Goal: Information Seeking & Learning: Find specific fact

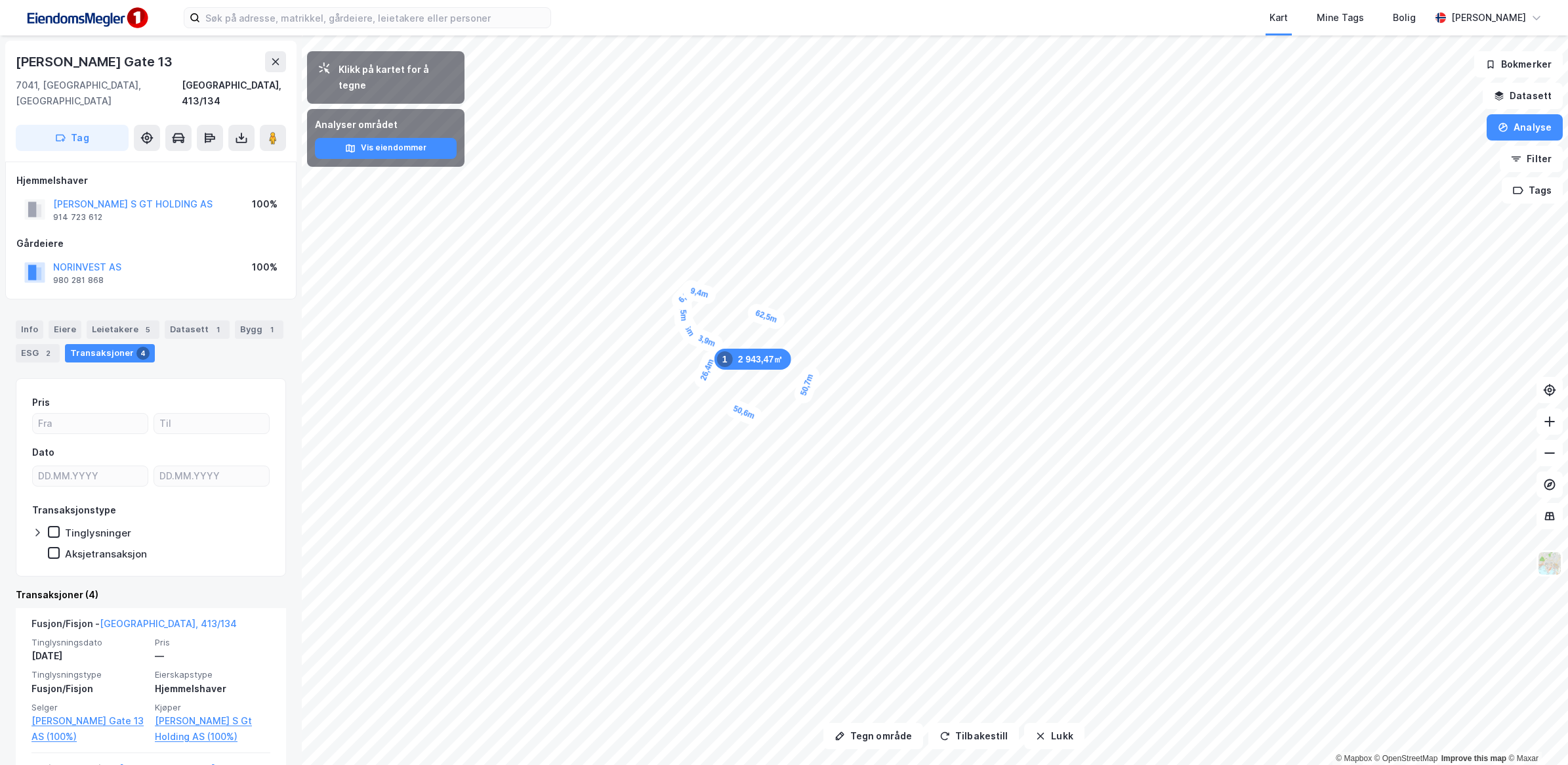
scroll to position [43, 0]
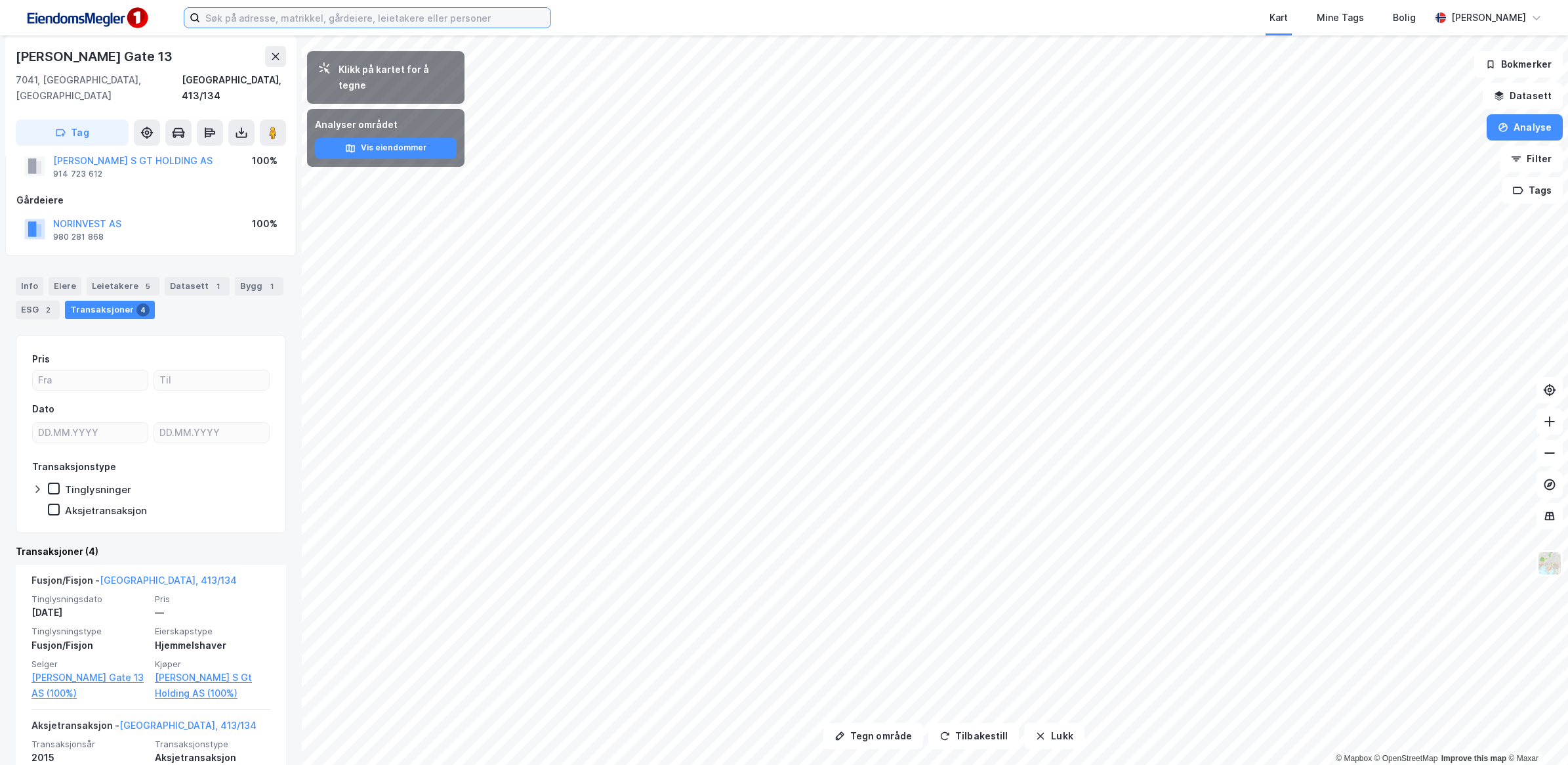
click at [398, 17] on input at bounding box center [375, 17] width 351 height 19
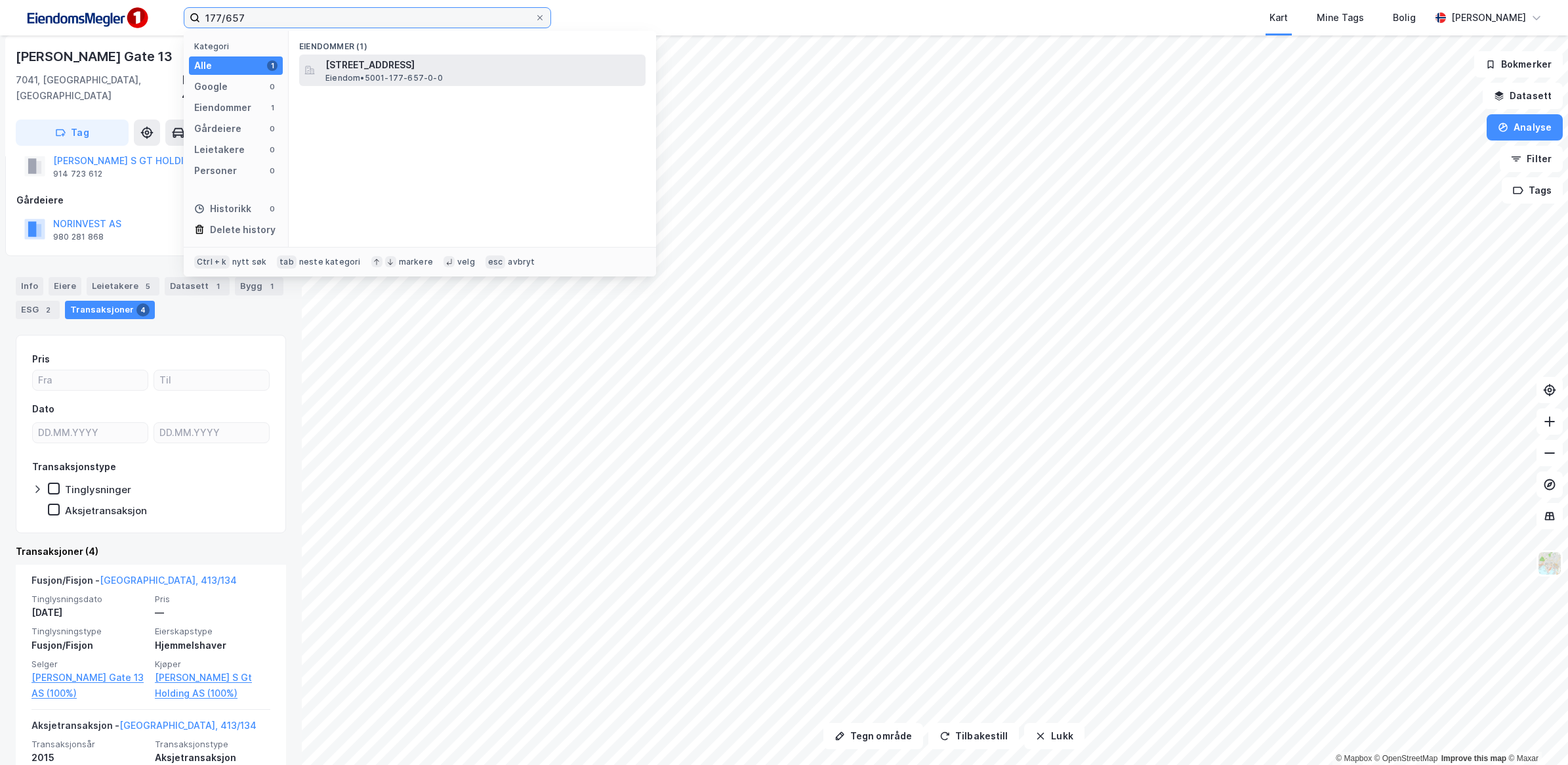
type input "177/657"
click at [459, 76] on div "[STREET_ADDRESS] • 5001-177-657-0-0" at bounding box center [484, 70] width 317 height 26
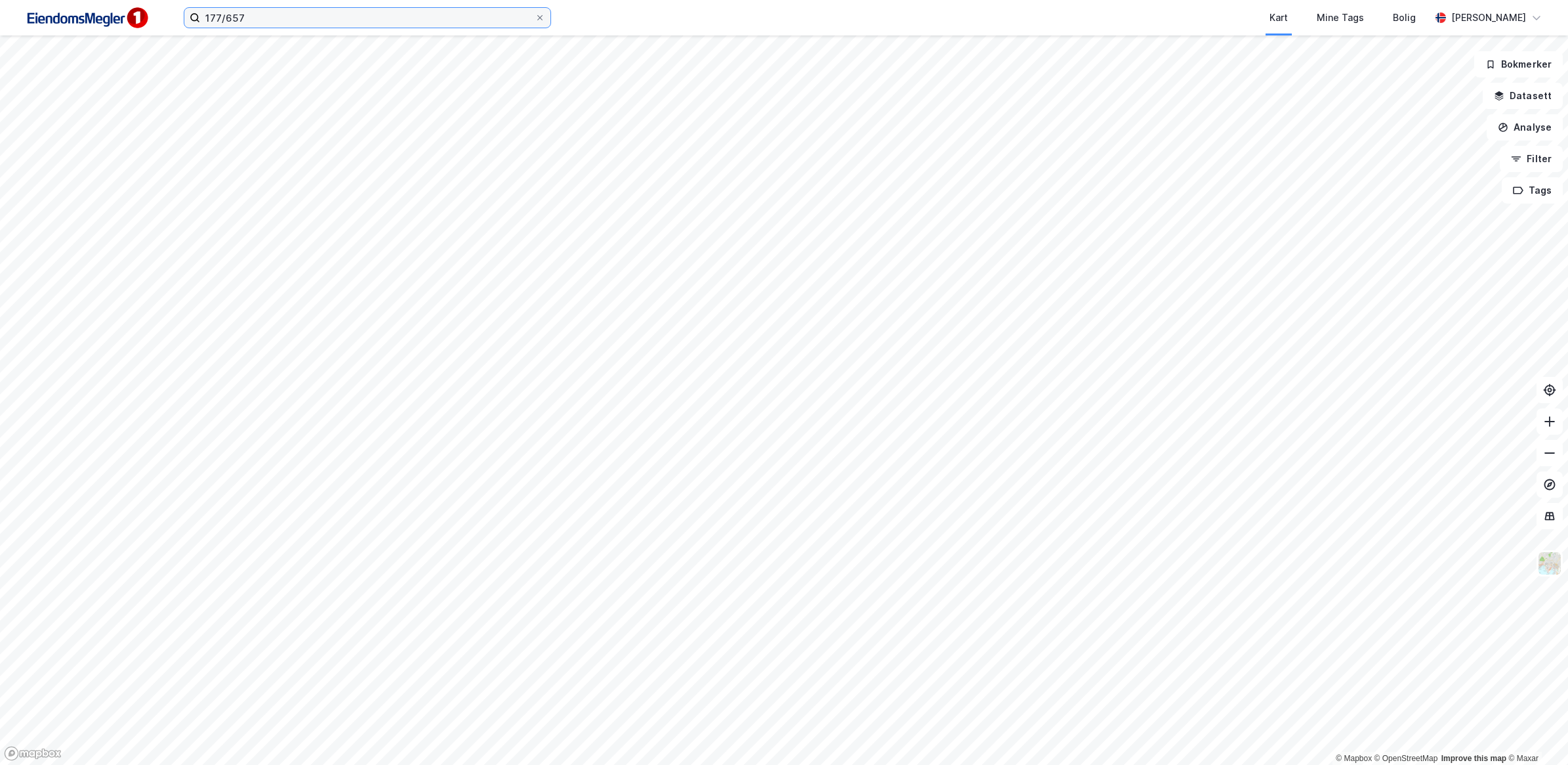
click at [284, 22] on input "177/657" at bounding box center [367, 17] width 335 height 19
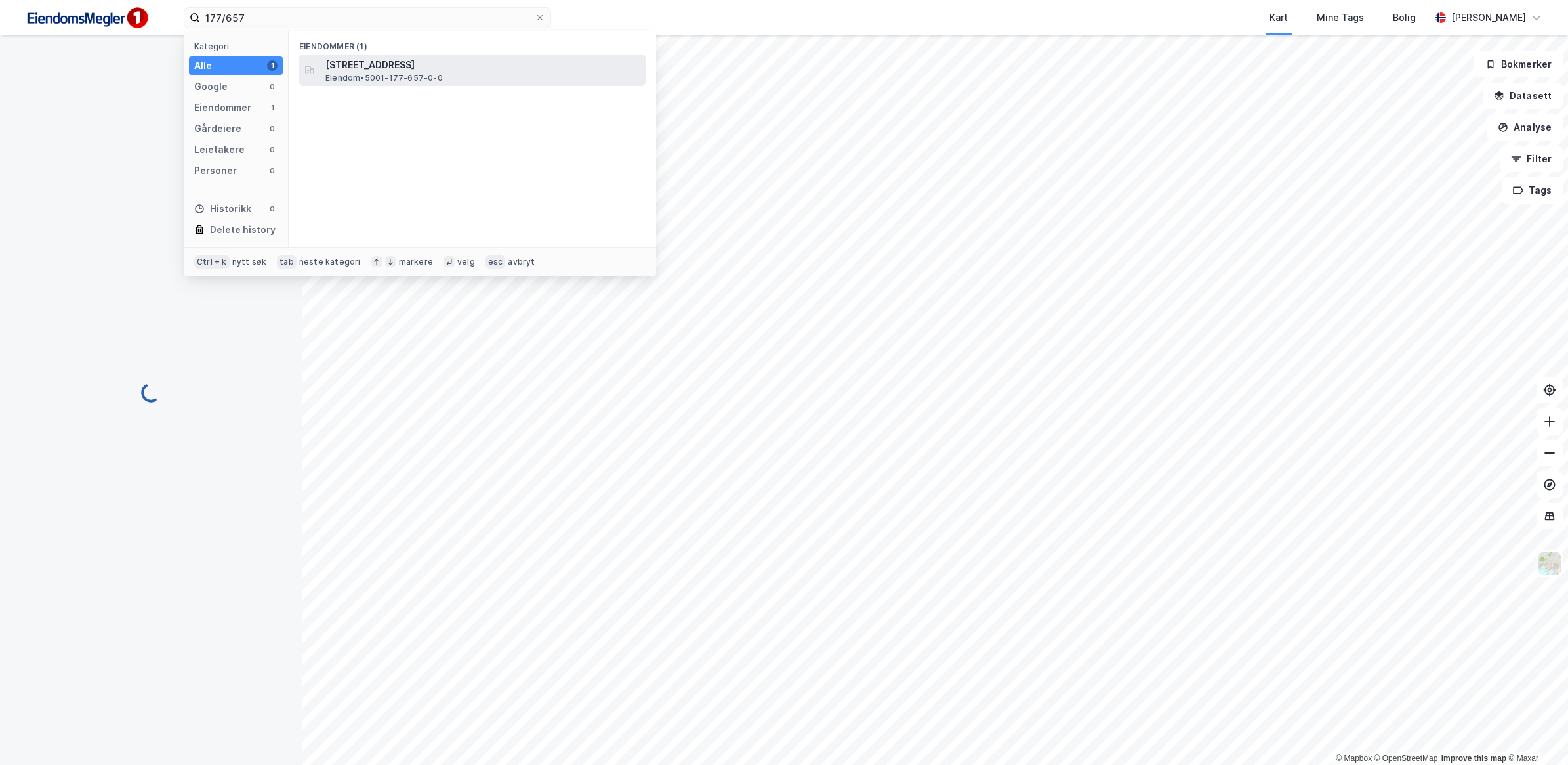
click at [399, 73] on span "Eiendom • 5001-177-657-0-0" at bounding box center [384, 78] width 117 height 11
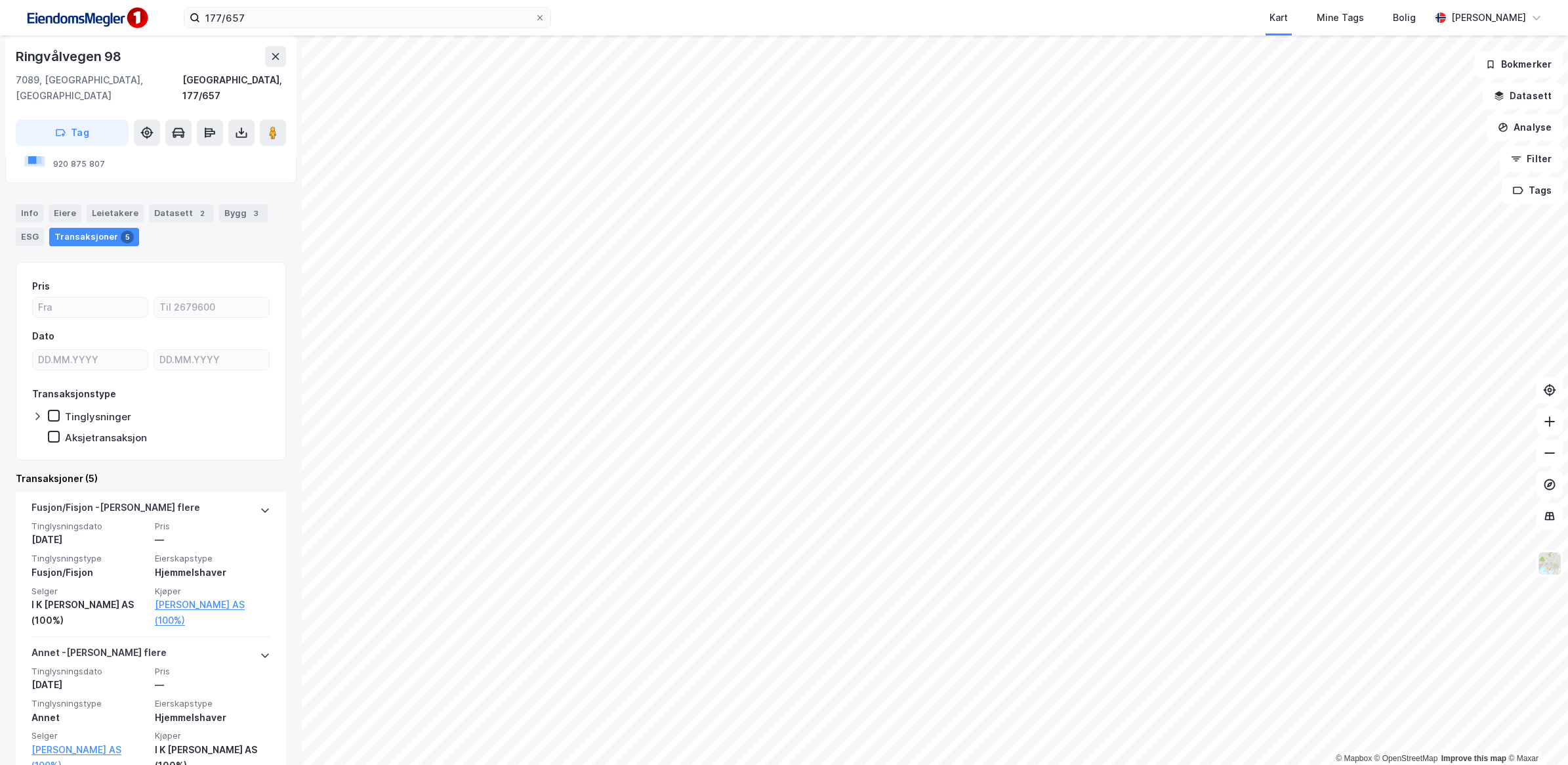
scroll to position [493, 0]
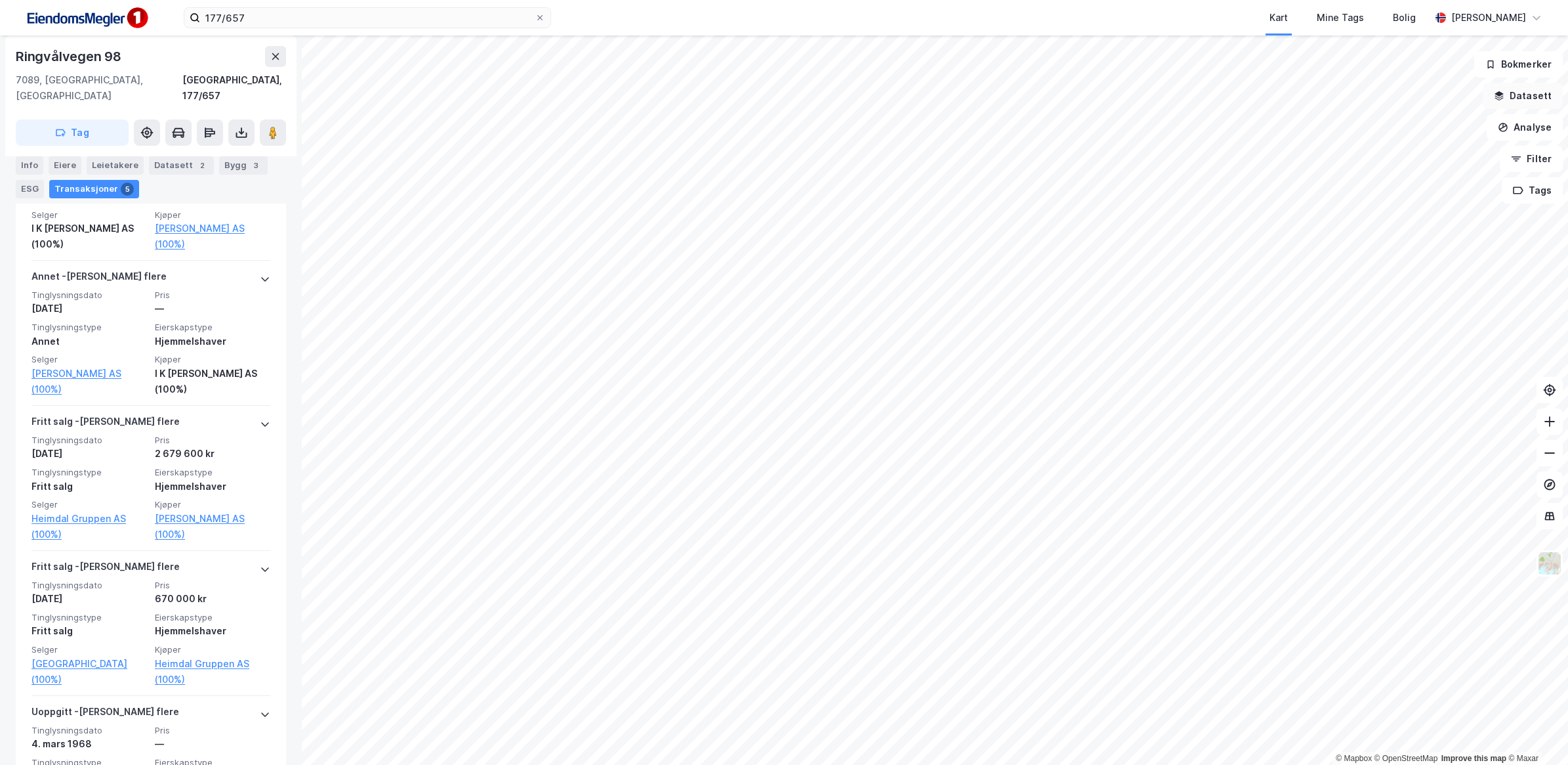
click at [1513, 97] on button "Datasett" at bounding box center [1523, 96] width 80 height 26
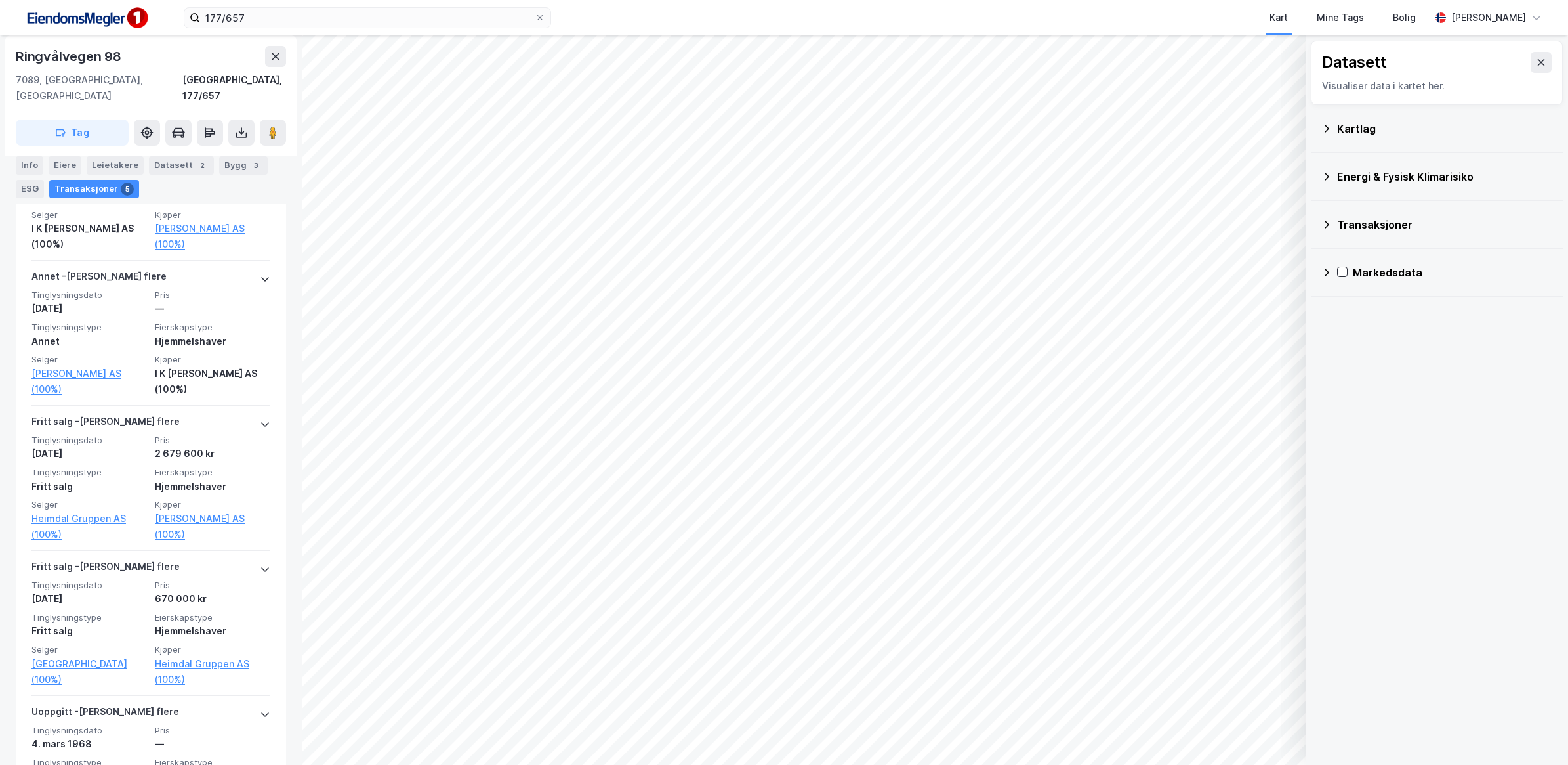
click at [1323, 127] on icon at bounding box center [1327, 128] width 11 height 11
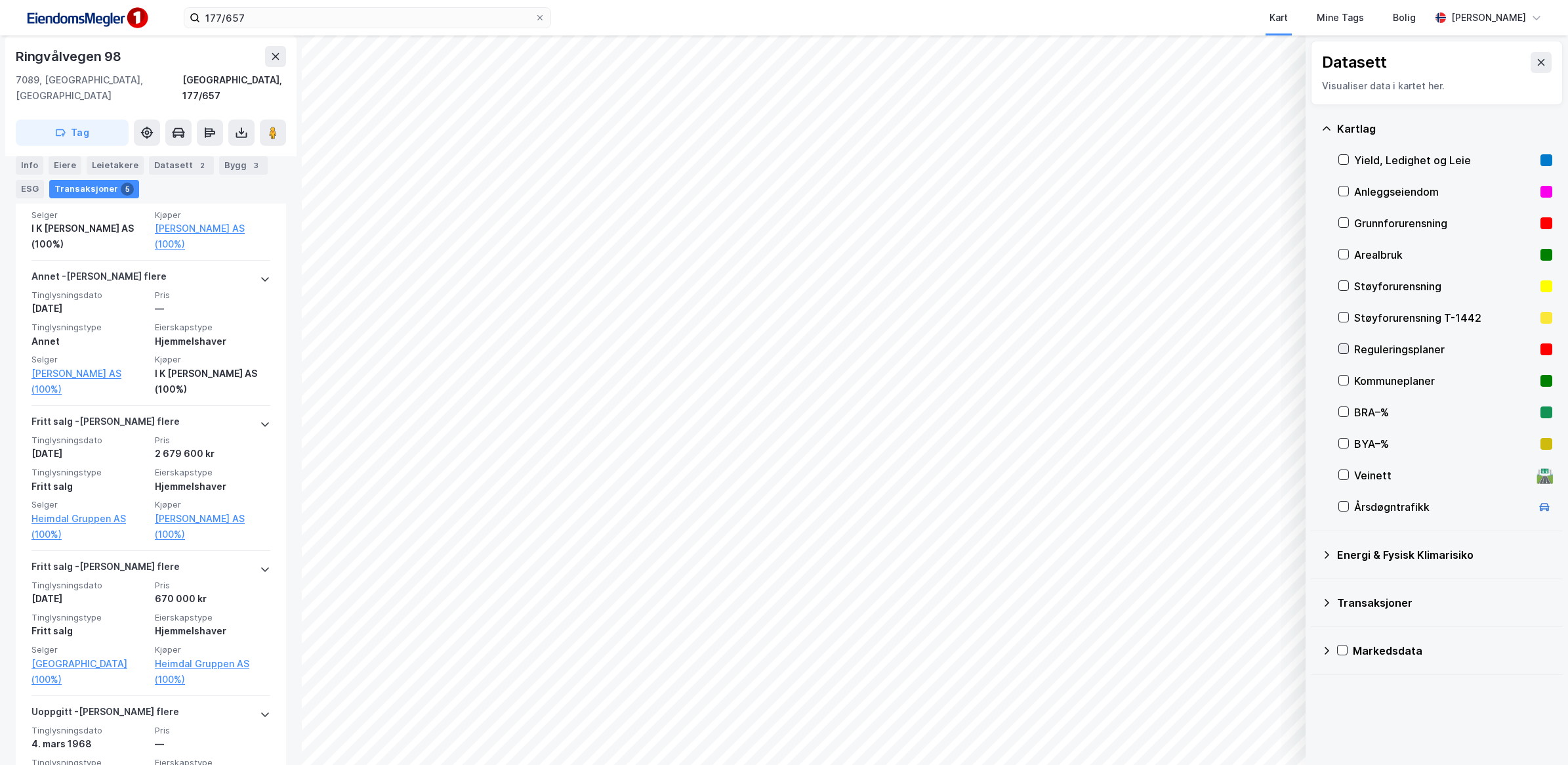
click at [1344, 345] on icon at bounding box center [1343, 349] width 9 height 9
click at [1255, 707] on icon "button" at bounding box center [1256, 704] width 11 height 11
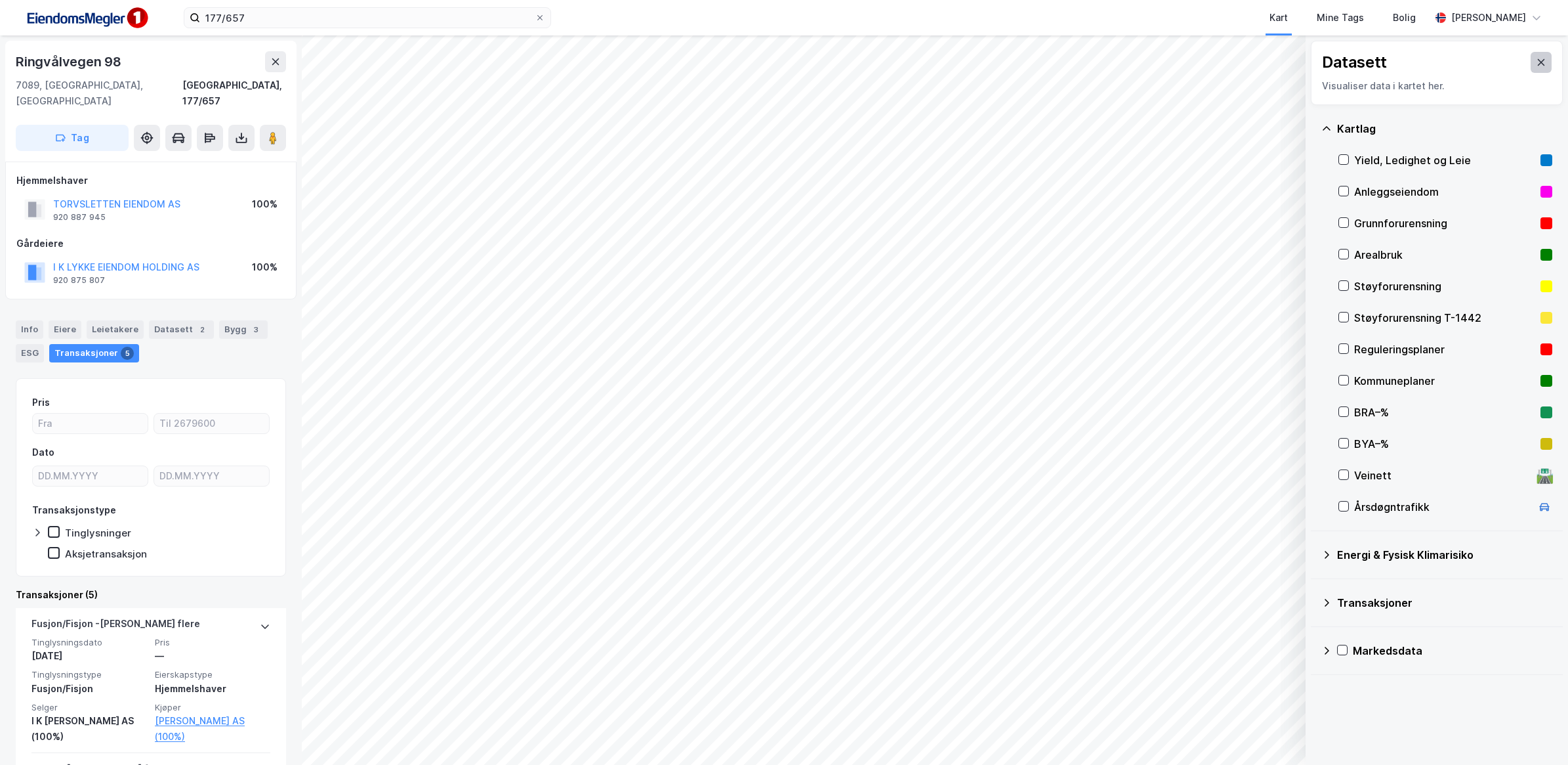
click at [1536, 64] on icon at bounding box center [1541, 62] width 11 height 11
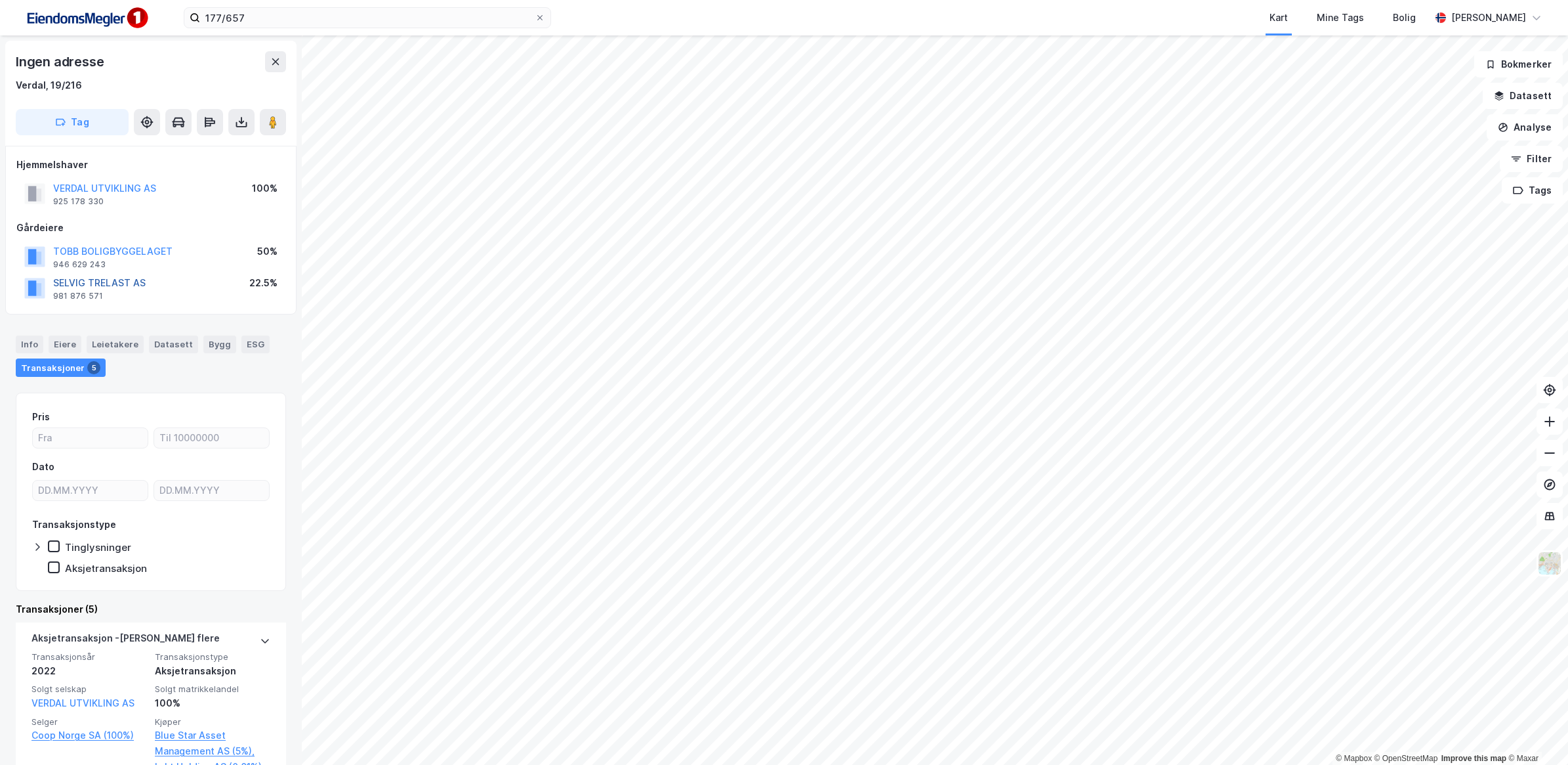
click at [0, 0] on button "SELVIG TRELAST AS" at bounding box center [0, 0] width 0 height 0
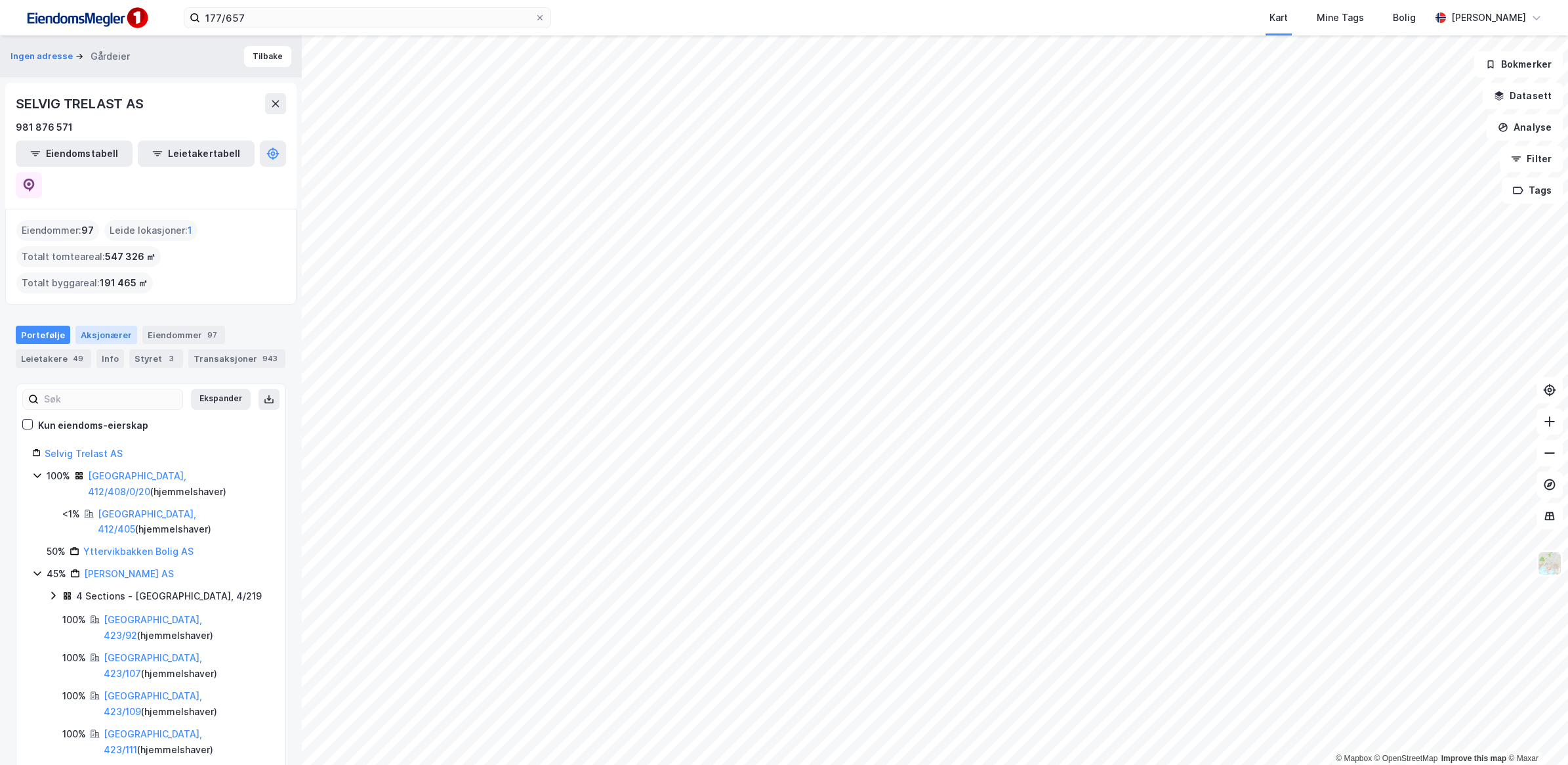
click at [110, 326] on div "Aksjonærer" at bounding box center [107, 335] width 62 height 19
